Goal: Task Accomplishment & Management: Complete application form

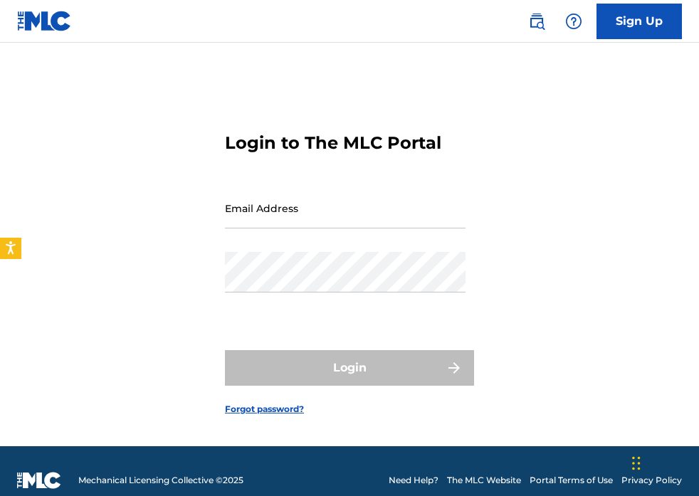
click at [332, 230] on div "Email Address" at bounding box center [345, 220] width 241 height 64
click at [331, 191] on input "Email Address" at bounding box center [345, 208] width 241 height 41
type input "[EMAIL_ADDRESS][DOMAIN_NAME]"
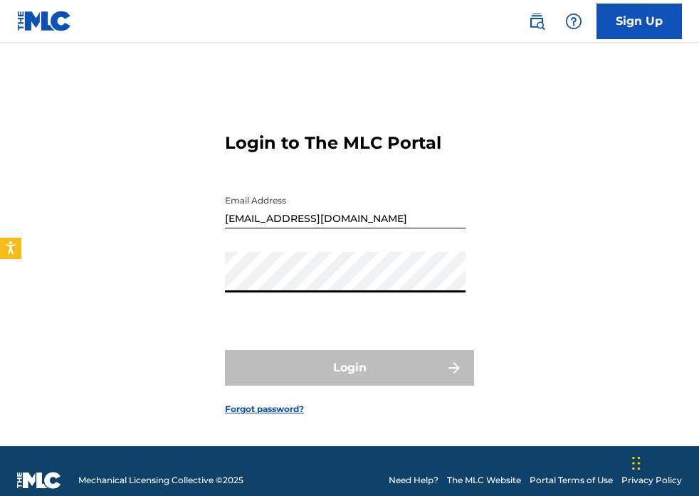
click at [179, 281] on div "Login to The MLC Portal Email Address marcomavymusic@gmail.com Password Login F…" at bounding box center [349, 262] width 699 height 368
click at [369, 278] on div "Login to The MLC Portal Email Address marcomavymusic@gmail.com Password Login F…" at bounding box center [349, 262] width 699 height 368
drag, startPoint x: 223, startPoint y: 280, endPoint x: 215, endPoint y: 280, distance: 8.5
click at [215, 280] on div "Login to The MLC Portal Email Address marcomavymusic@gmail.com Password Login F…" at bounding box center [349, 262] width 699 height 368
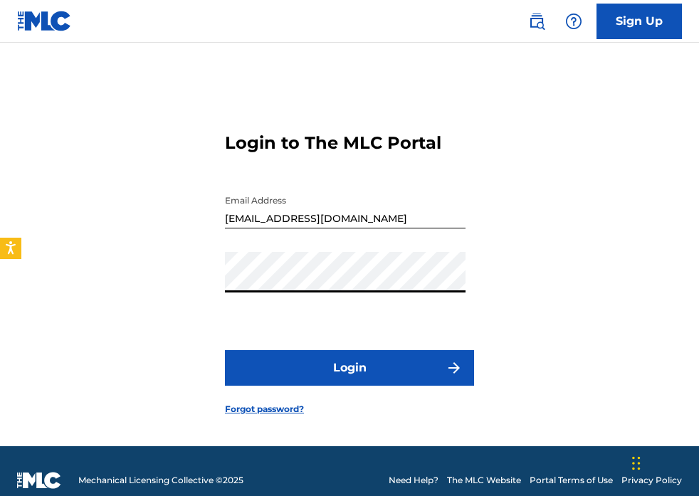
click at [225, 350] on button "Login" at bounding box center [349, 368] width 249 height 36
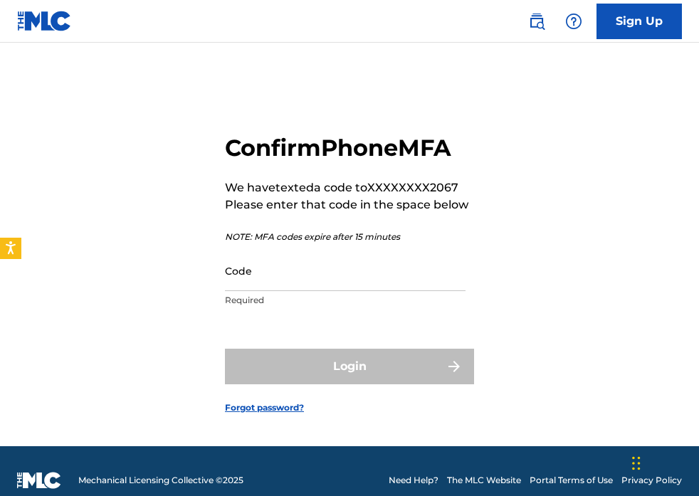
click at [364, 292] on div "Code Required" at bounding box center [345, 283] width 241 height 64
click at [341, 279] on input "Code" at bounding box center [345, 271] width 241 height 41
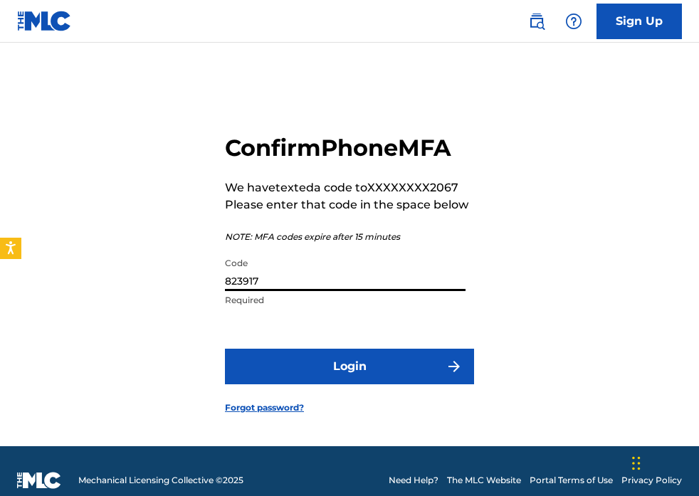
type input "823917"
click at [225, 349] on button "Login" at bounding box center [349, 367] width 249 height 36
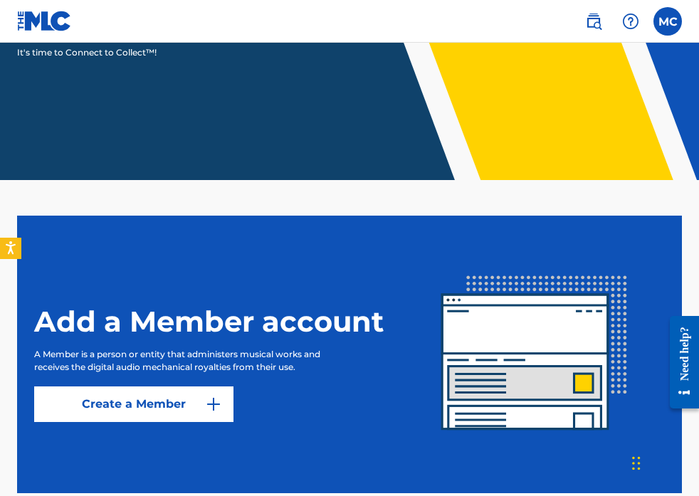
scroll to position [263, 0]
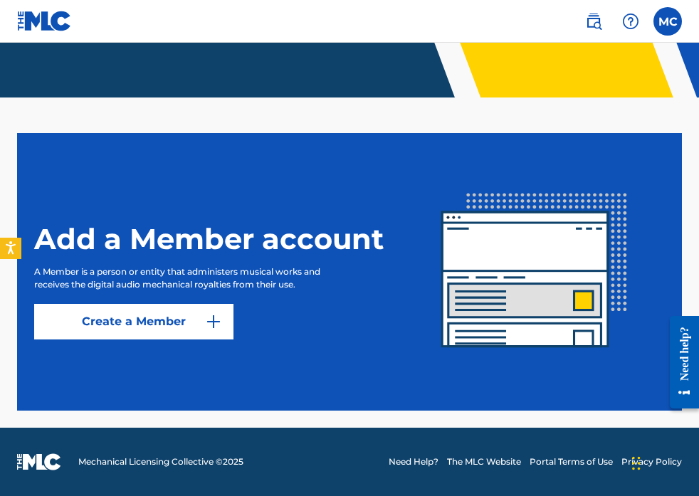
click at [168, 325] on link "Create a Member" at bounding box center [133, 322] width 199 height 36
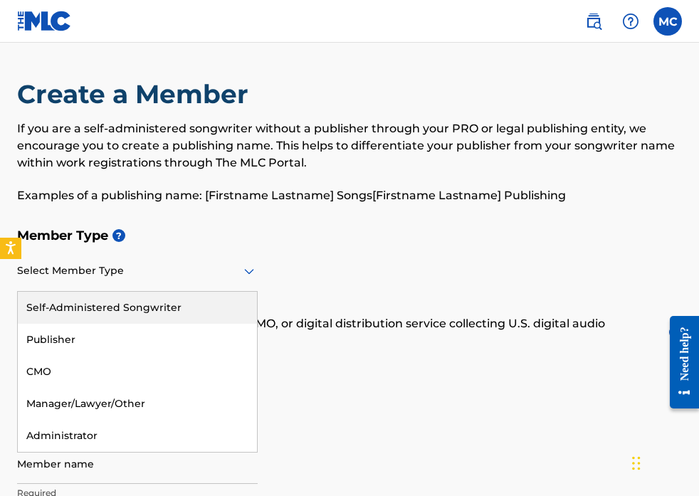
click at [172, 280] on div "Select Member Type" at bounding box center [137, 271] width 241 height 41
click at [163, 300] on div "Self-Administered Songwriter" at bounding box center [137, 308] width 239 height 32
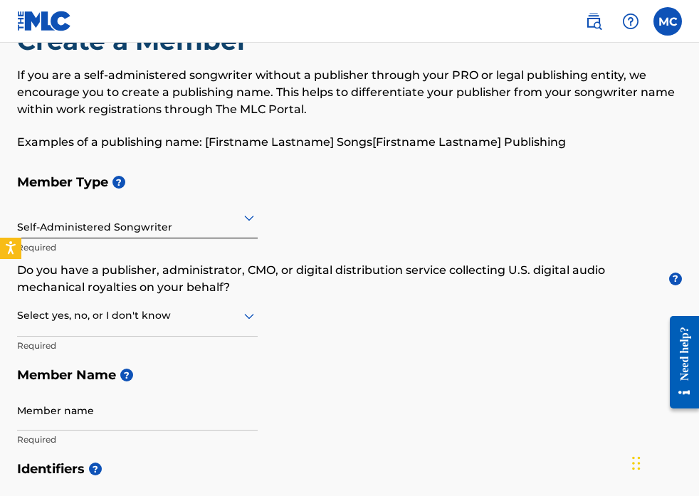
scroll to position [65, 0]
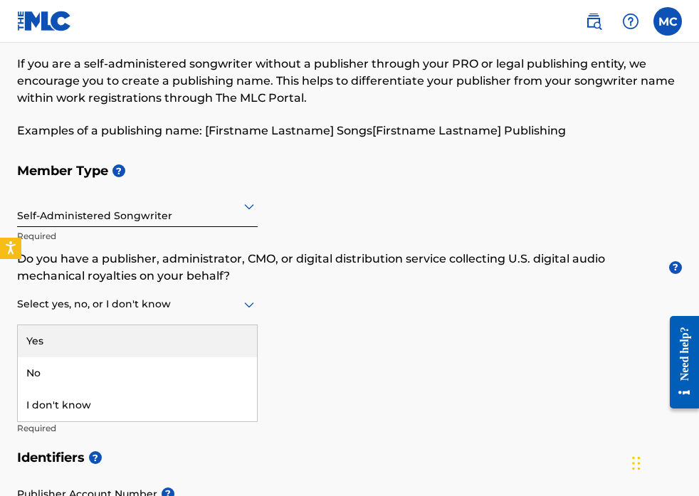
click at [209, 312] on div at bounding box center [137, 304] width 241 height 18
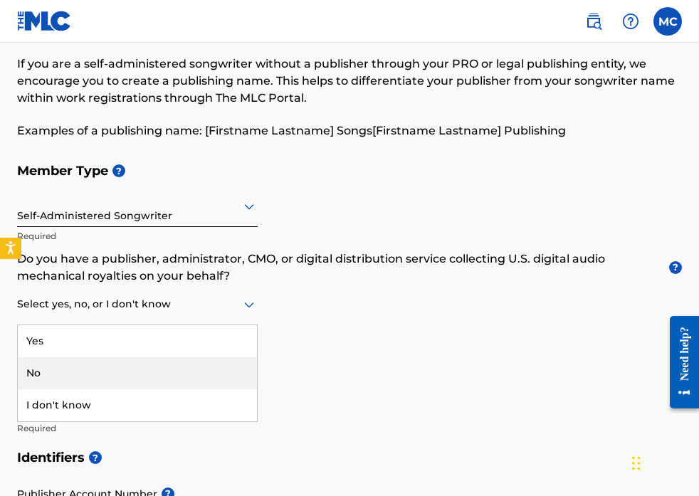
click at [103, 364] on div "No" at bounding box center [137, 373] width 239 height 32
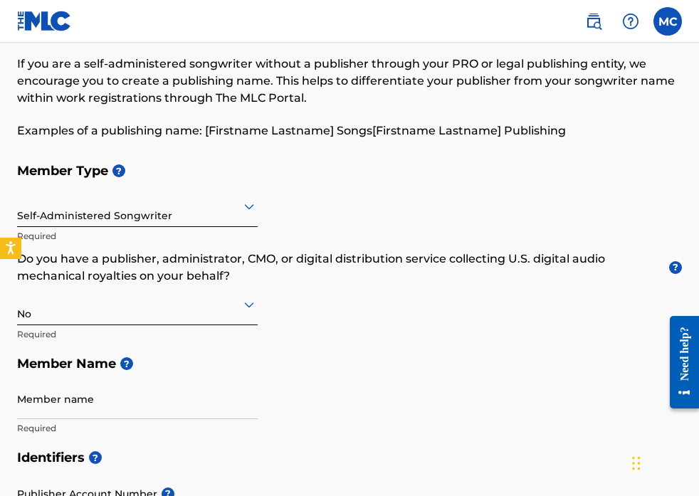
scroll to position [149, 0]
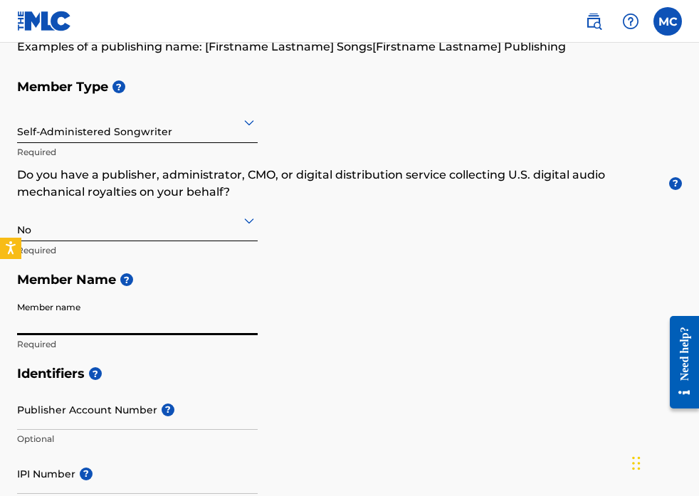
click at [118, 322] on input "Member name" at bounding box center [137, 315] width 241 height 41
type input "MARCO CUADRA"
type input "4337 Thistlewood Terrace"
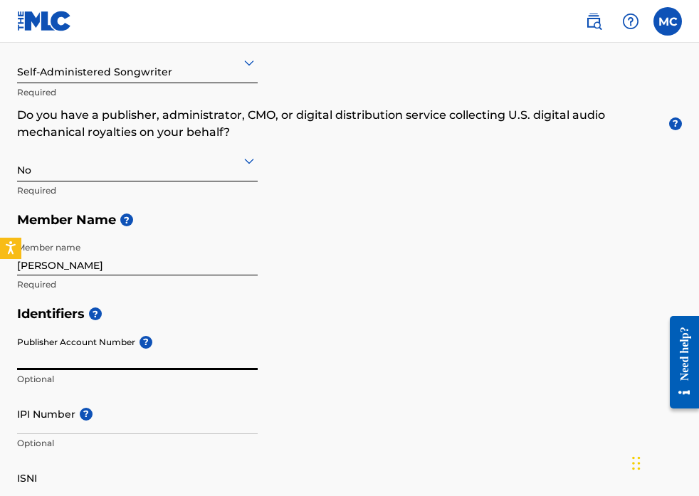
click at [97, 355] on input "Publisher Account Number ?" at bounding box center [137, 350] width 241 height 41
click at [302, 256] on div "Member Type ? Self-Administered Songwriter Required Do you have a publisher, ad…" at bounding box center [349, 155] width 665 height 287
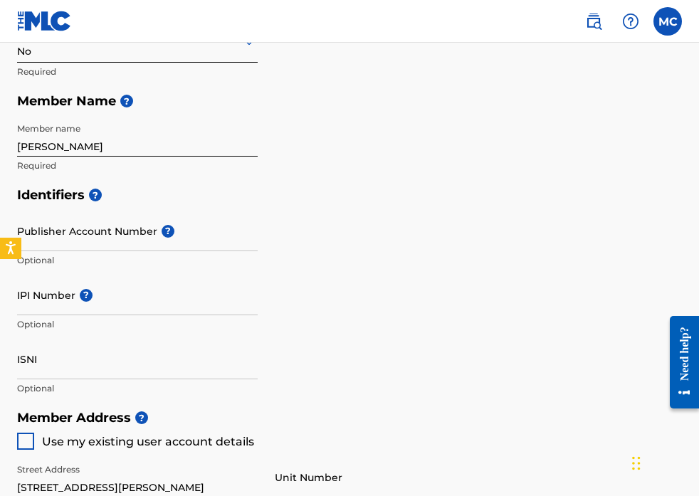
scroll to position [328, 0]
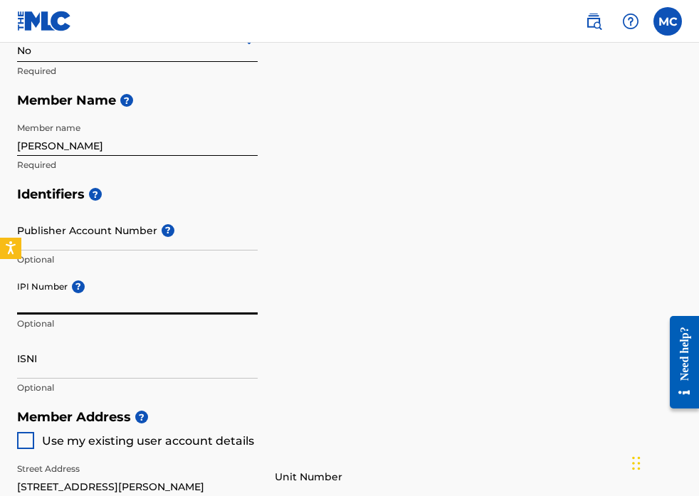
click at [158, 307] on input "IPI Number ?" at bounding box center [137, 294] width 241 height 41
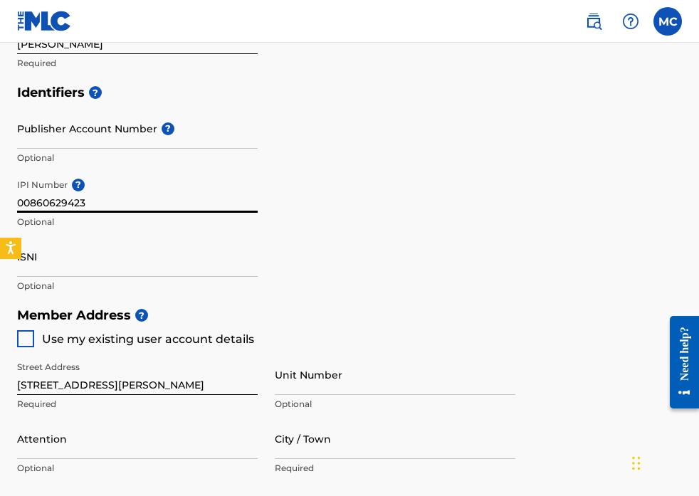
scroll to position [453, 0]
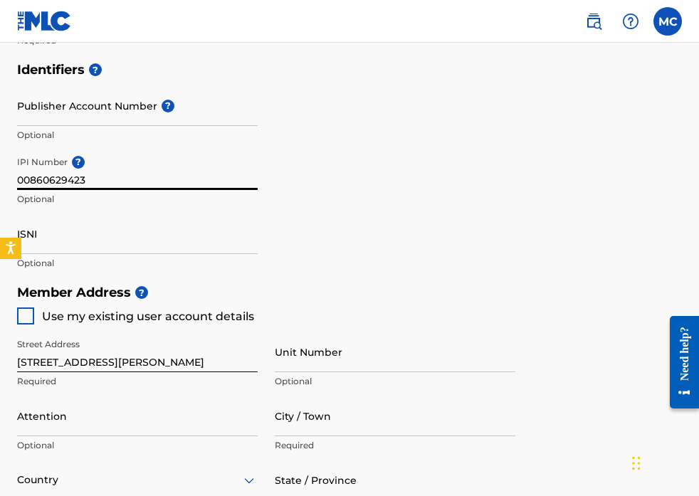
type input "00860629423"
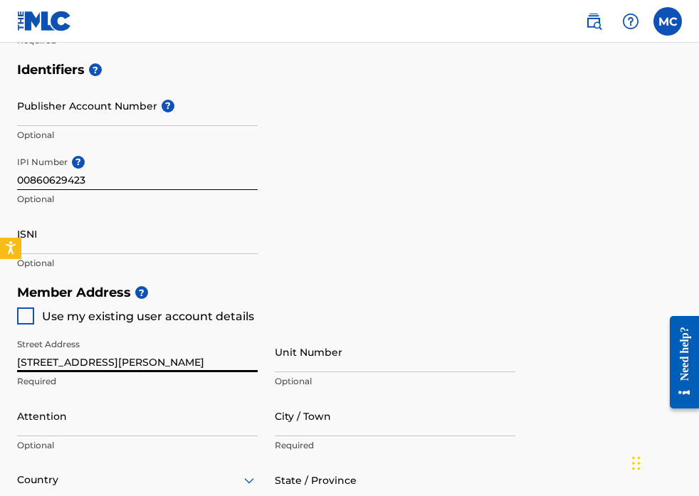
drag, startPoint x: 166, startPoint y: 362, endPoint x: -66, endPoint y: 346, distance: 232.6
type input "5103 Aldershot Drive"
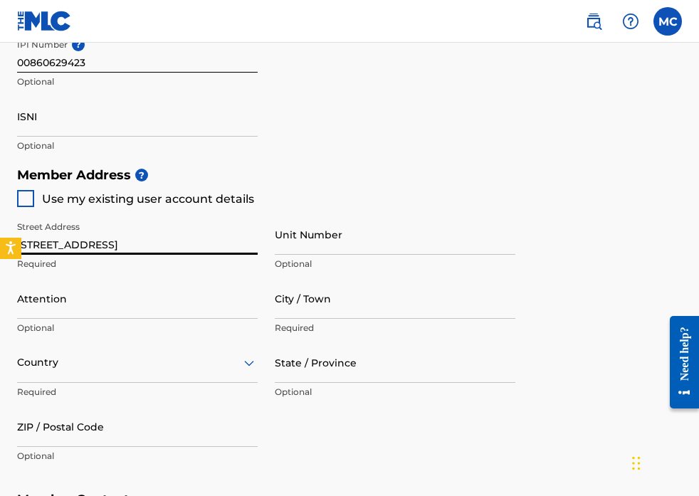
scroll to position [569, 0]
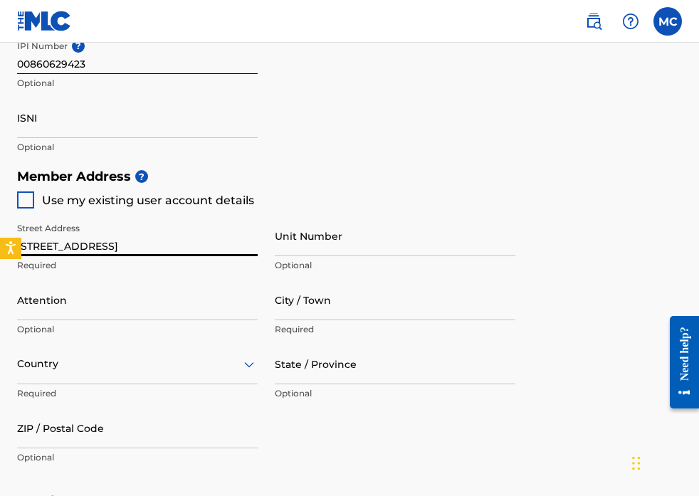
click at [327, 309] on input "City / Town" at bounding box center [395, 300] width 241 height 41
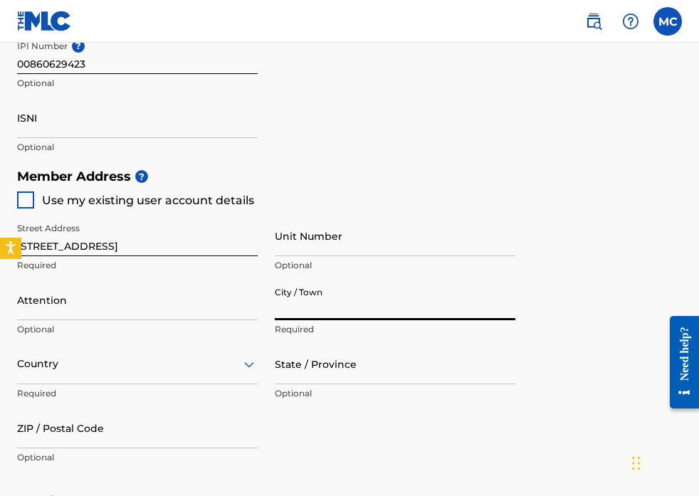
type input "Lanham"
type input "Marco Cuadra"
type input "United States"
type input "Maryland"
type input "20706"
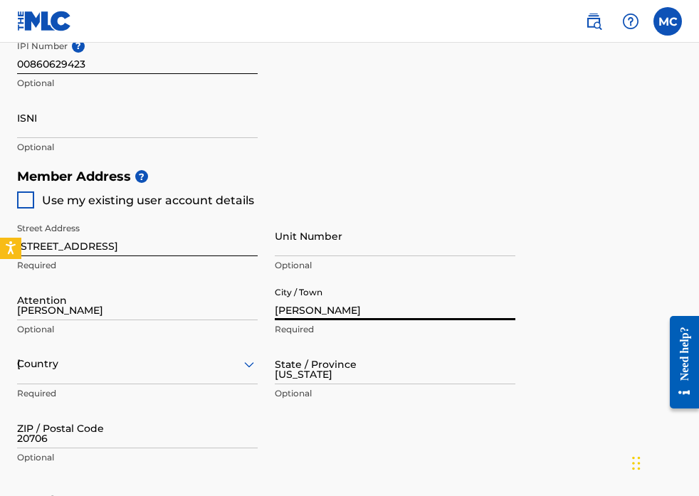
type input "301"
type input "3952067"
type input "Marcocuadra7@gmail.com"
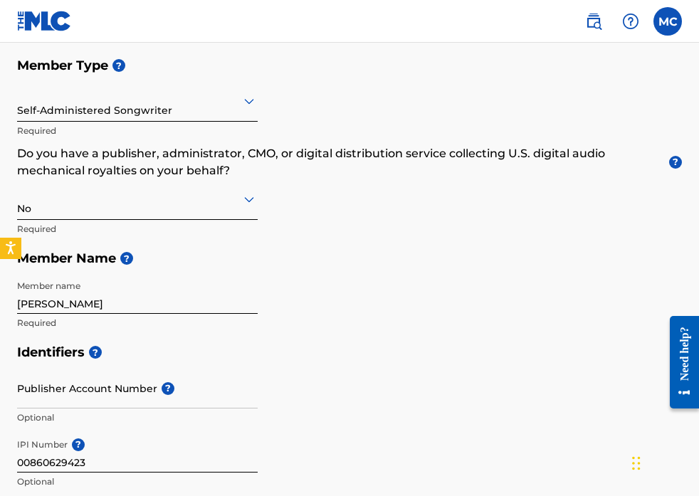
scroll to position [927, 0]
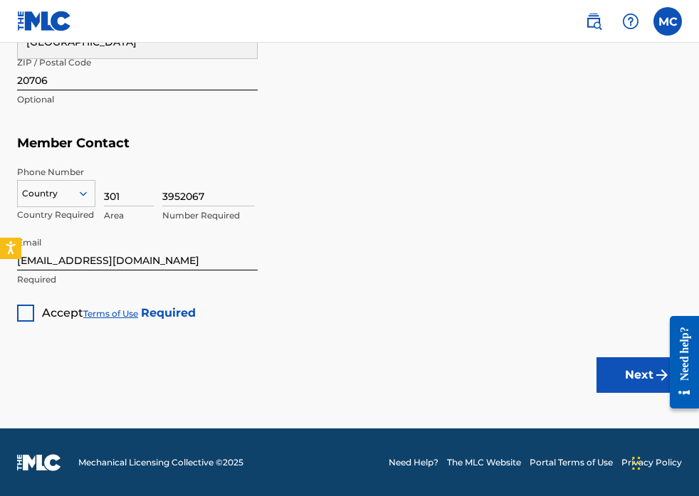
click at [28, 312] on div at bounding box center [25, 313] width 17 height 17
click at [634, 371] on button "Next" at bounding box center [638, 375] width 85 height 36
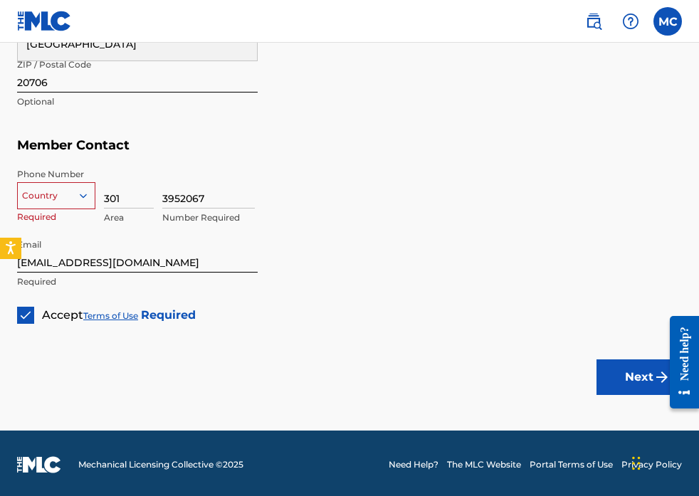
click at [54, 204] on div "Country" at bounding box center [56, 192] width 78 height 21
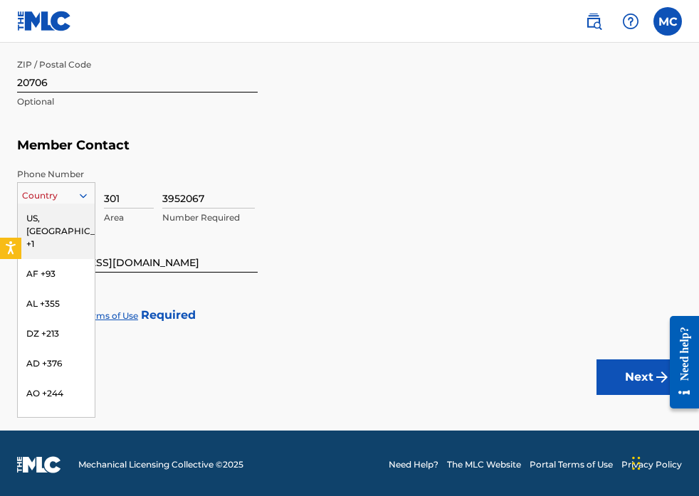
click at [58, 197] on div at bounding box center [56, 196] width 77 height 16
type input "1"
type input "United States"
click at [63, 214] on div "US, CA +1" at bounding box center [56, 232] width 77 height 56
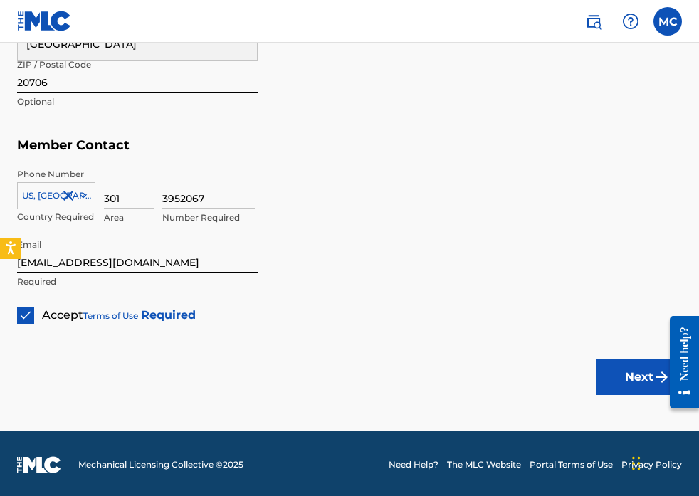
click at [631, 376] on button "Next" at bounding box center [638, 377] width 85 height 36
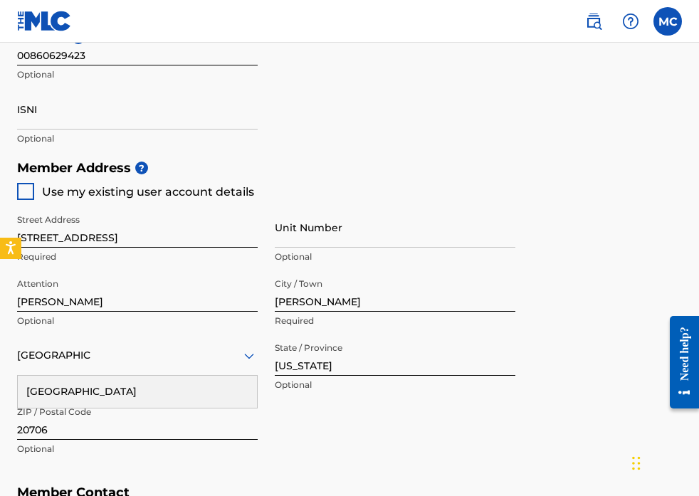
scroll to position [576, 0]
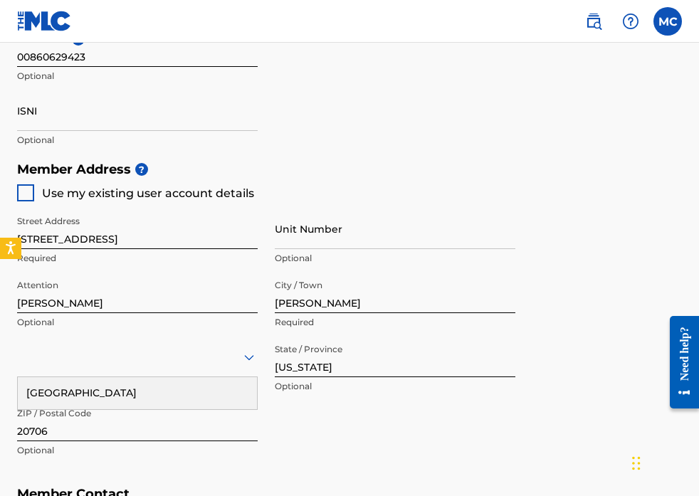
click at [158, 337] on div at bounding box center [137, 357] width 241 height 41
type input "United States"
click at [122, 394] on div "United States" at bounding box center [137, 393] width 239 height 32
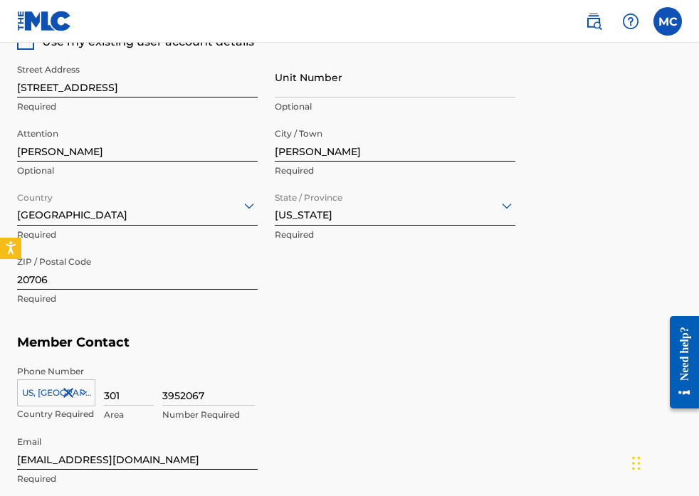
scroll to position [927, 0]
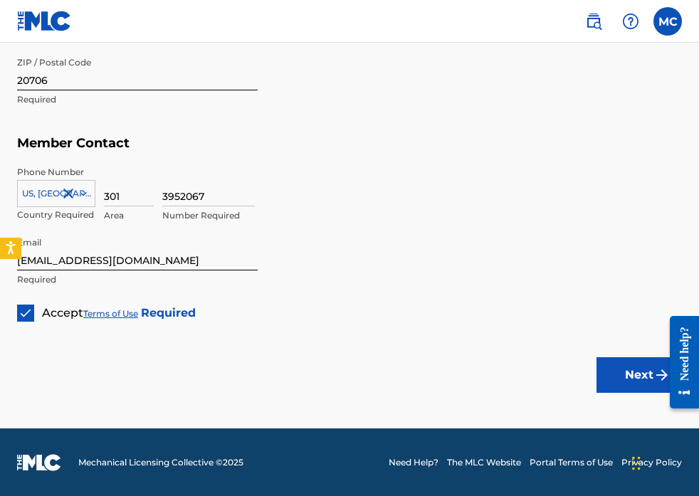
click at [645, 380] on button "Next" at bounding box center [638, 375] width 85 height 36
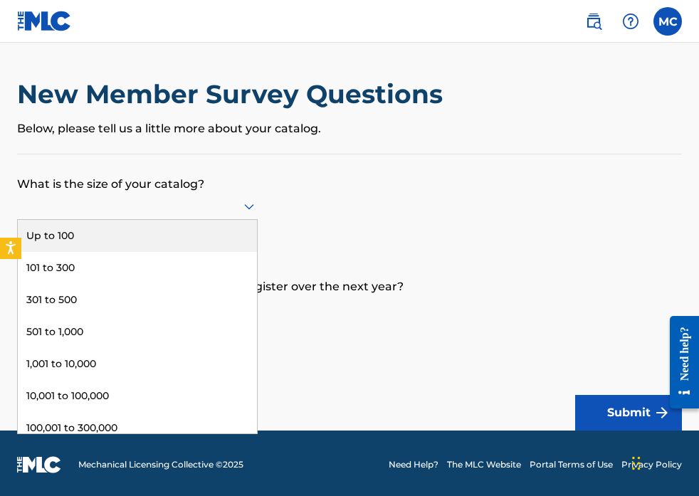
click at [167, 209] on div at bounding box center [137, 206] width 241 height 18
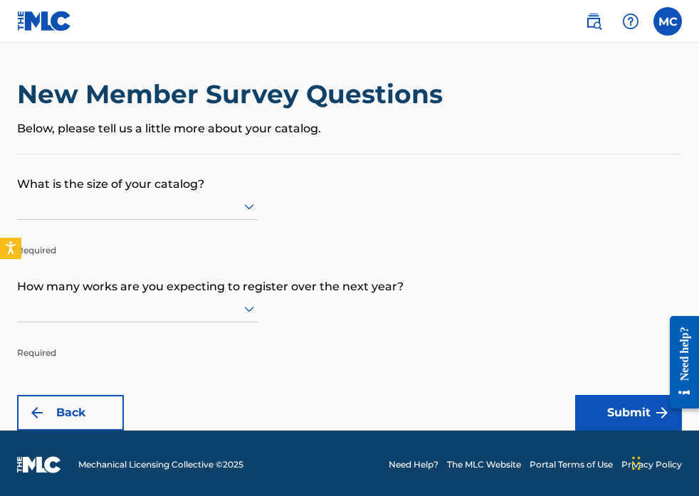
click at [401, 170] on p "What is the size of your catalog?" at bounding box center [349, 173] width 665 height 38
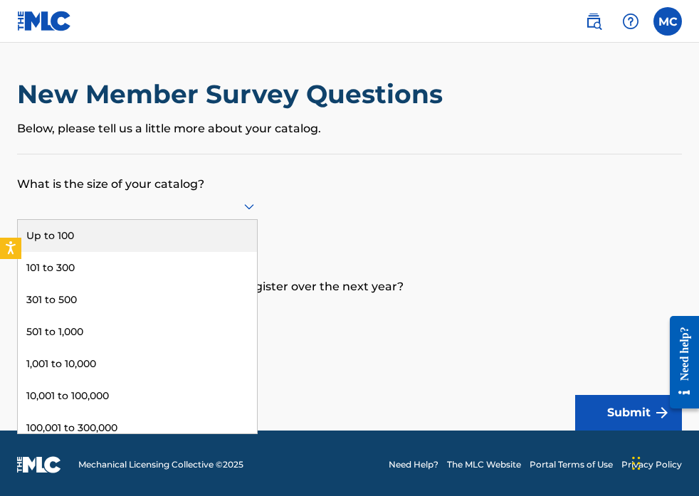
click at [211, 208] on div at bounding box center [137, 206] width 241 height 18
click at [148, 241] on div "Up to 100" at bounding box center [137, 236] width 239 height 32
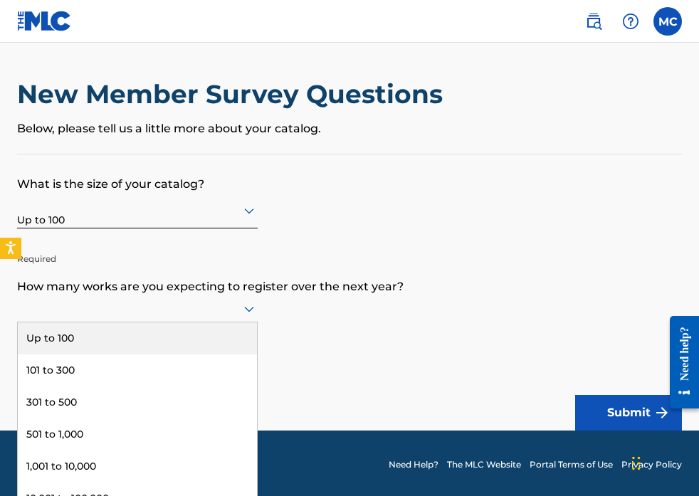
scroll to position [3, 0]
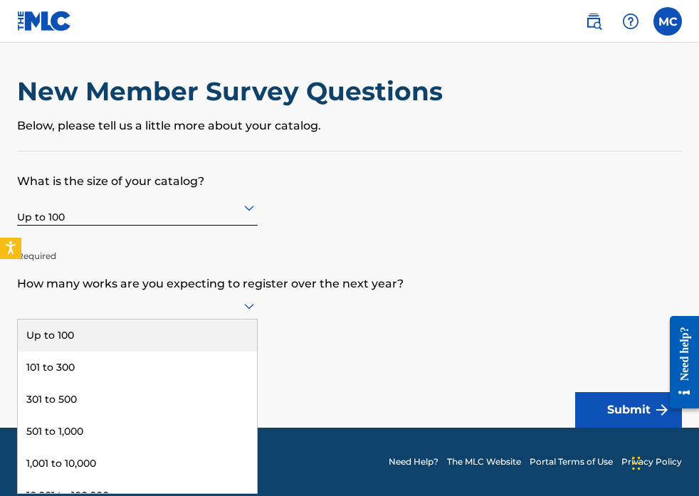
click at [179, 312] on div at bounding box center [137, 306] width 241 height 18
click at [180, 332] on div "Up to 100" at bounding box center [137, 336] width 239 height 32
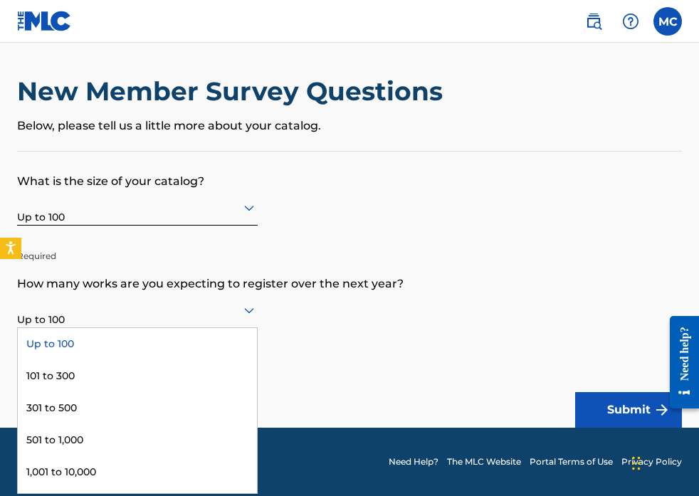
click at [191, 305] on div at bounding box center [137, 310] width 241 height 18
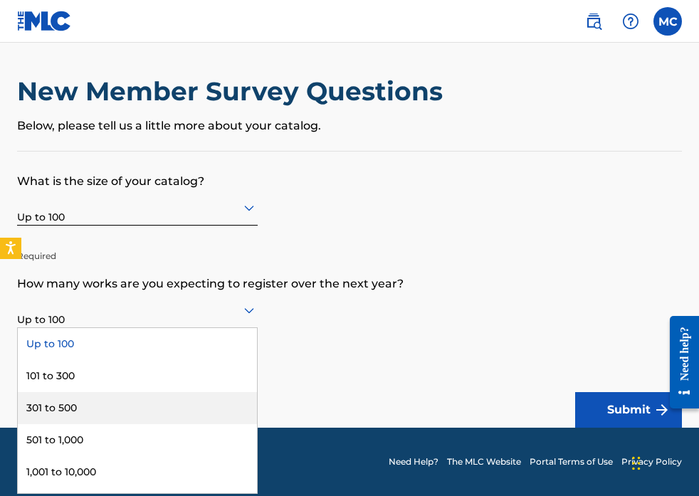
scroll to position [123, 0]
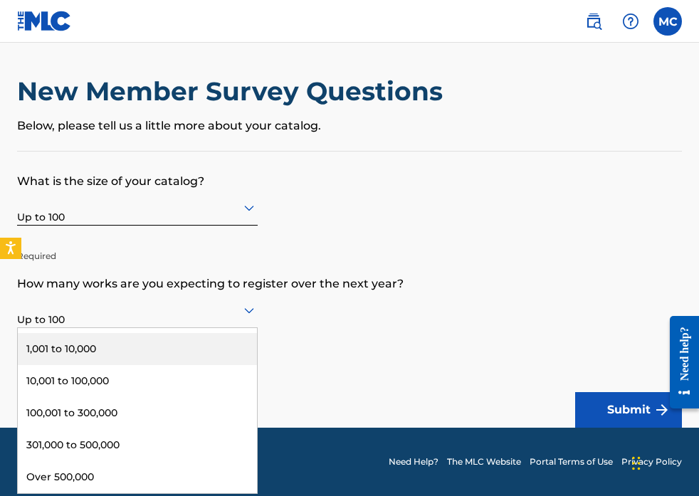
click at [374, 270] on p "How many works are you expecting to register over the next year?" at bounding box center [349, 273] width 665 height 38
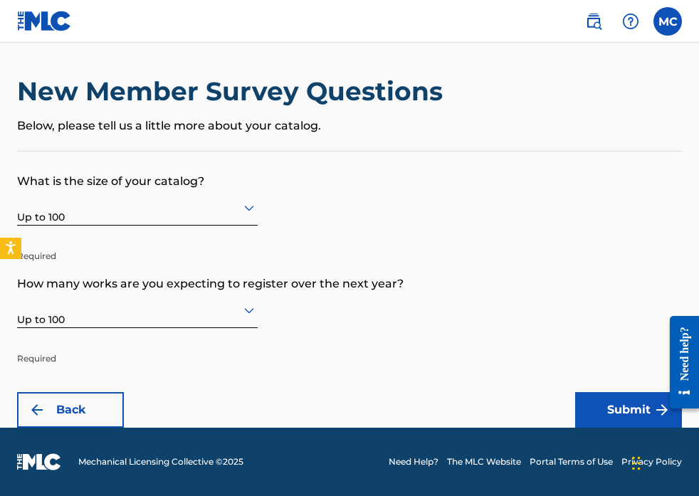
click at [594, 410] on button "Submit" at bounding box center [628, 410] width 107 height 36
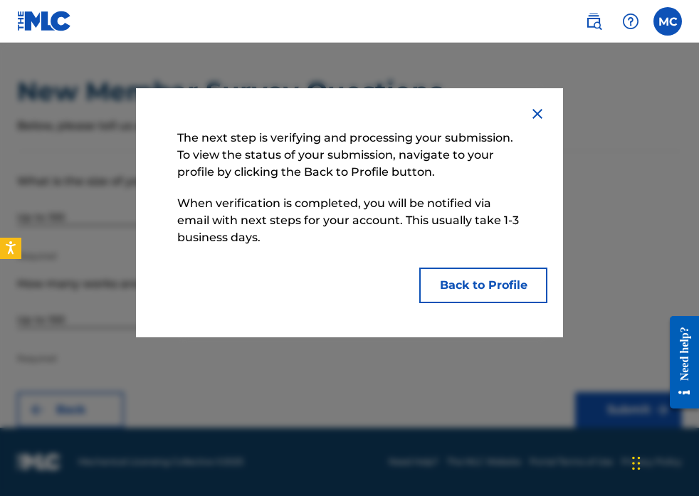
click at [485, 286] on button "Back to Profile" at bounding box center [483, 286] width 128 height 36
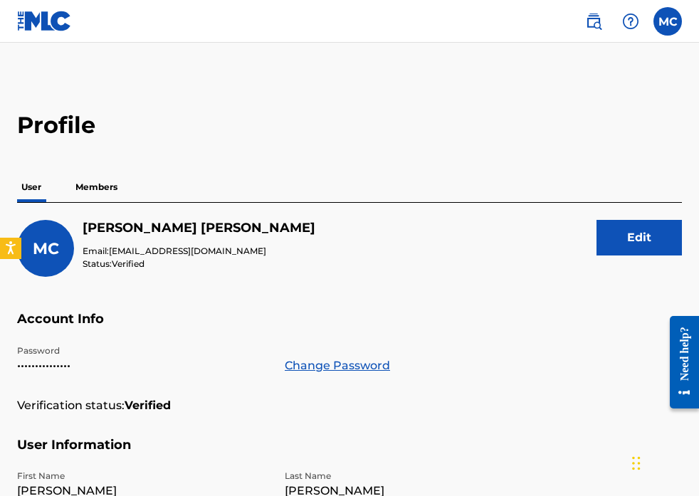
click at [48, 21] on img at bounding box center [44, 21] width 55 height 21
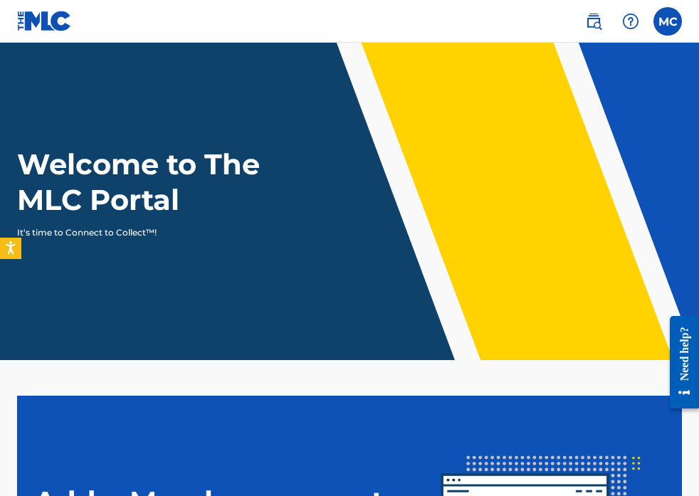
click at [676, 21] on label at bounding box center [667, 21] width 28 height 28
click at [668, 21] on input "MC MARCO CUADRA marcomavymusic@gmail.com Notification Preferences Profile Log o…" at bounding box center [668, 21] width 0 height 0
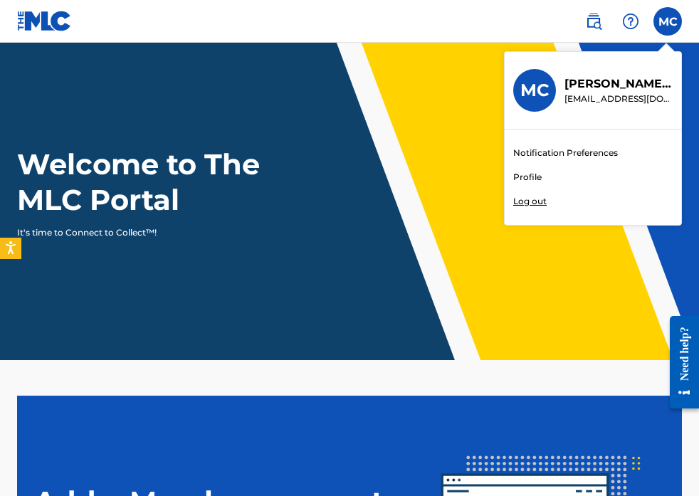
click at [527, 173] on link "Profile" at bounding box center [527, 177] width 28 height 13
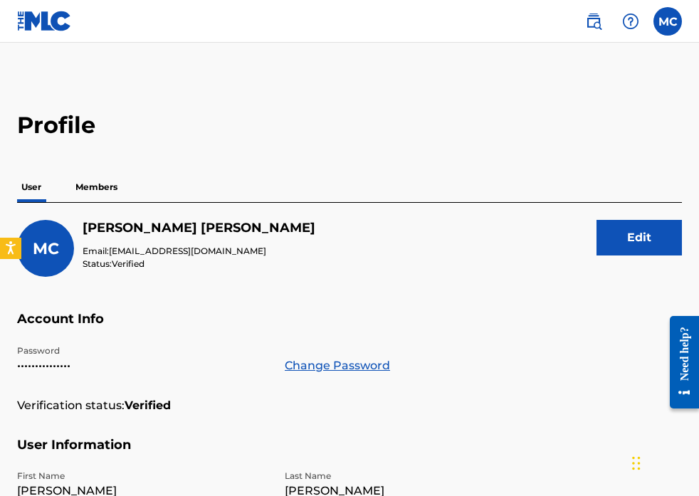
click at [94, 186] on p "Members" at bounding box center [96, 187] width 51 height 30
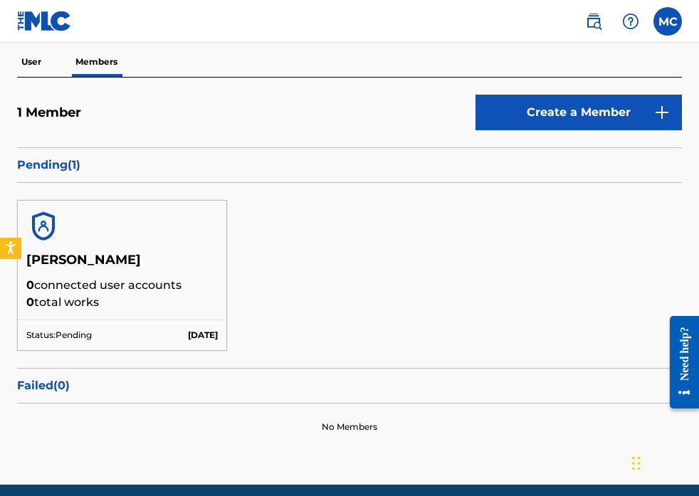
scroll to position [112, 0]
